Goal: Use online tool/utility: Utilize a website feature to perform a specific function

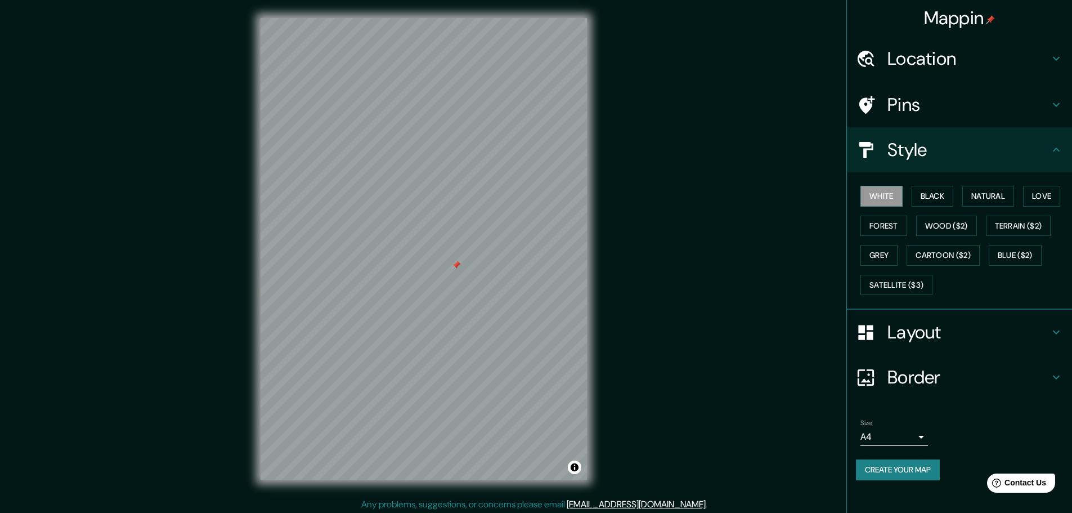
click at [612, 64] on div "Mappin Location [GEOGRAPHIC_DATA], [GEOGRAPHIC_DATA], [GEOGRAPHIC_DATA], [GEOGR…" at bounding box center [536, 257] width 1072 height 515
click at [457, 297] on div at bounding box center [456, 294] width 9 height 9
click at [510, 218] on div at bounding box center [506, 216] width 9 height 9
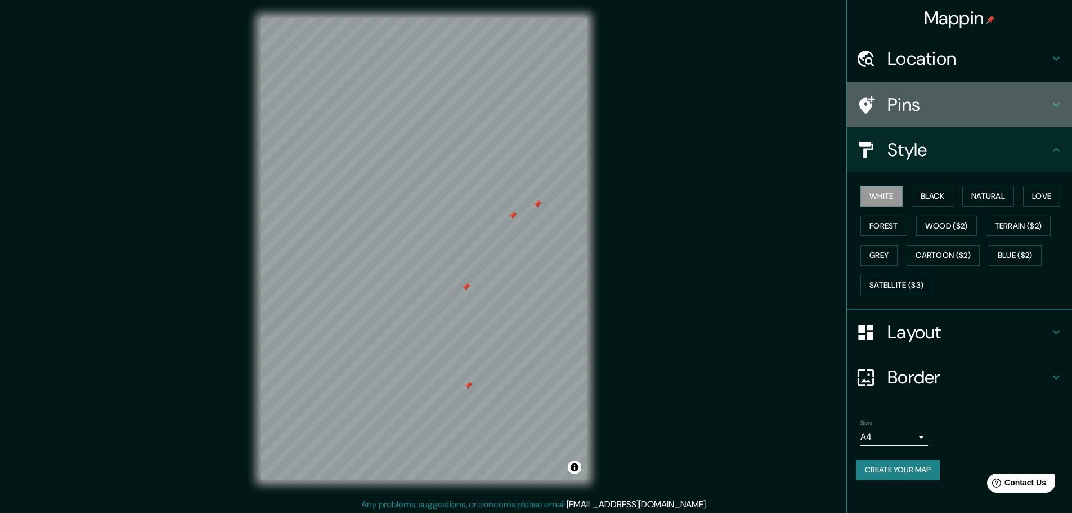
click at [909, 110] on h4 "Pins" at bounding box center [968, 104] width 162 height 23
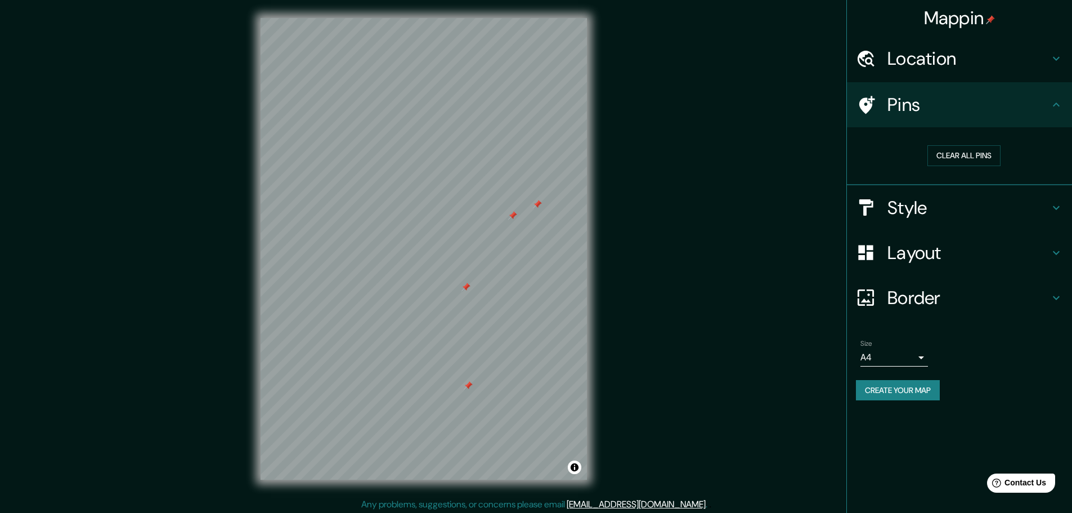
click at [909, 110] on h4 "Pins" at bounding box center [968, 104] width 162 height 23
click at [950, 153] on button "Clear all pins" at bounding box center [963, 155] width 73 height 21
click at [946, 111] on h4 "Pins" at bounding box center [968, 104] width 162 height 23
click at [786, 487] on div "Mappin Location [GEOGRAPHIC_DATA], [GEOGRAPHIC_DATA], [GEOGRAPHIC_DATA], [GEOGR…" at bounding box center [536, 257] width 1072 height 515
click at [725, 59] on div "Mappin Location [GEOGRAPHIC_DATA], [GEOGRAPHIC_DATA], [GEOGRAPHIC_DATA], [GEOGR…" at bounding box center [536, 257] width 1072 height 515
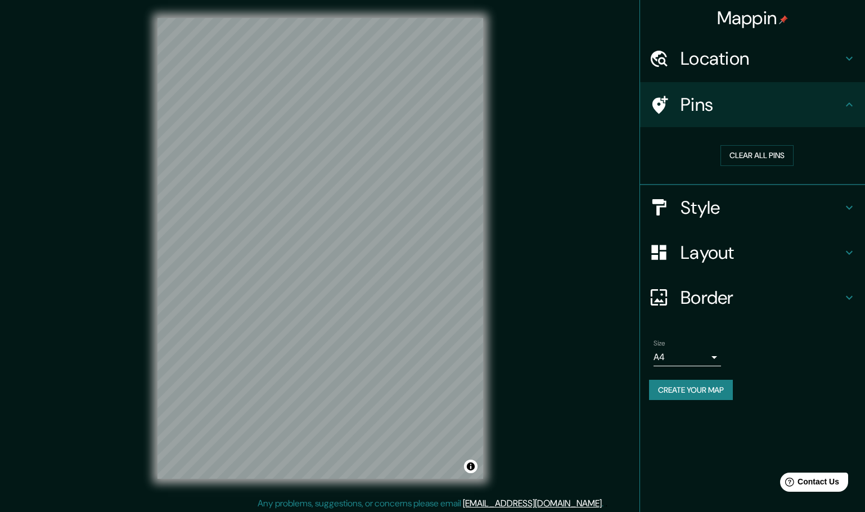
click at [694, 469] on div "Mappin Location [GEOGRAPHIC_DATA], [GEOGRAPHIC_DATA], [GEOGRAPHIC_DATA], [GEOGR…" at bounding box center [753, 256] width 226 height 512
click at [573, 434] on div "Mappin Location [GEOGRAPHIC_DATA], [GEOGRAPHIC_DATA], [GEOGRAPHIC_DATA], [GEOGR…" at bounding box center [432, 257] width 865 height 515
drag, startPoint x: 4, startPoint y: 122, endPoint x: 79, endPoint y: 16, distance: 129.9
click at [4, 122] on div "Mappin Location [GEOGRAPHIC_DATA], [GEOGRAPHIC_DATA], [GEOGRAPHIC_DATA], [GEOGR…" at bounding box center [432, 257] width 865 height 515
